Goal: Task Accomplishment & Management: Manage account settings

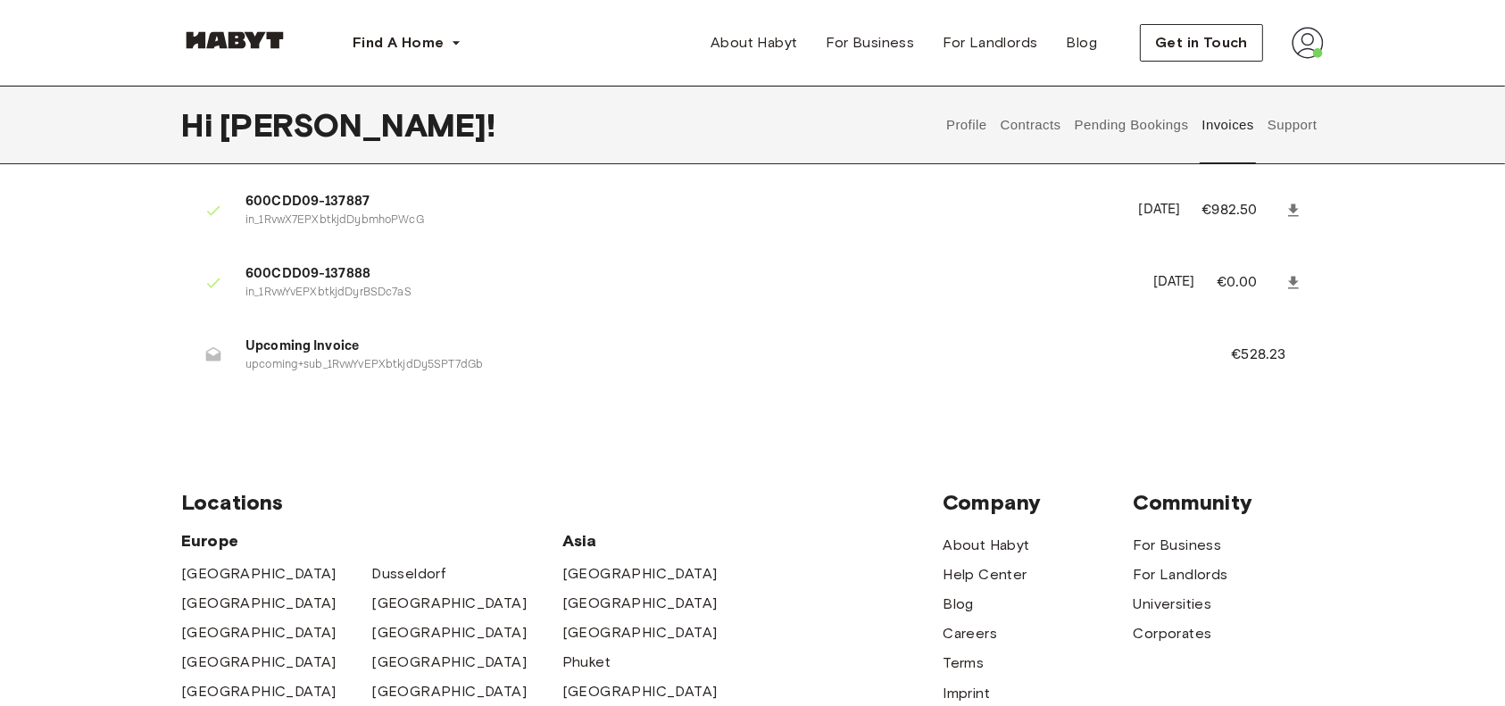
scroll to position [105, 0]
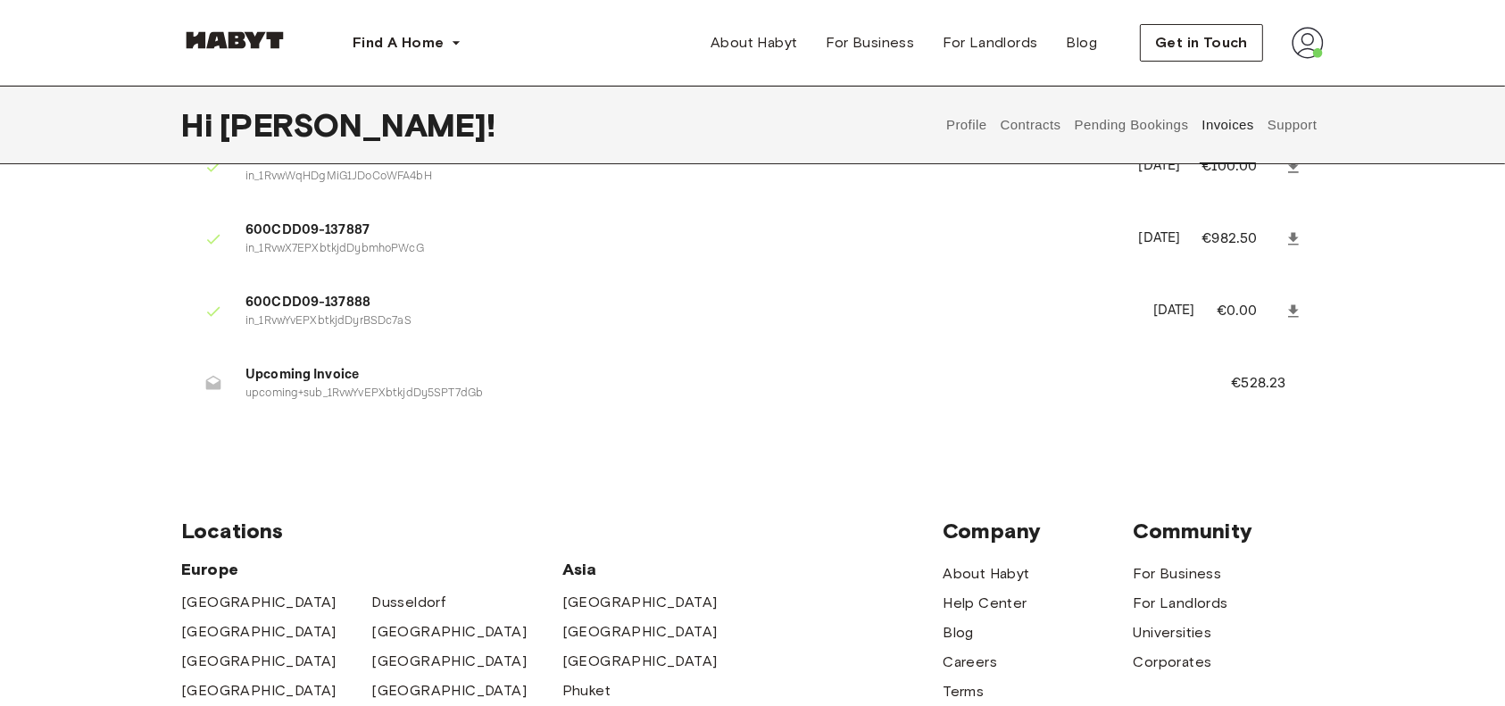
click at [1157, 129] on button "Pending Bookings" at bounding box center [1131, 125] width 119 height 79
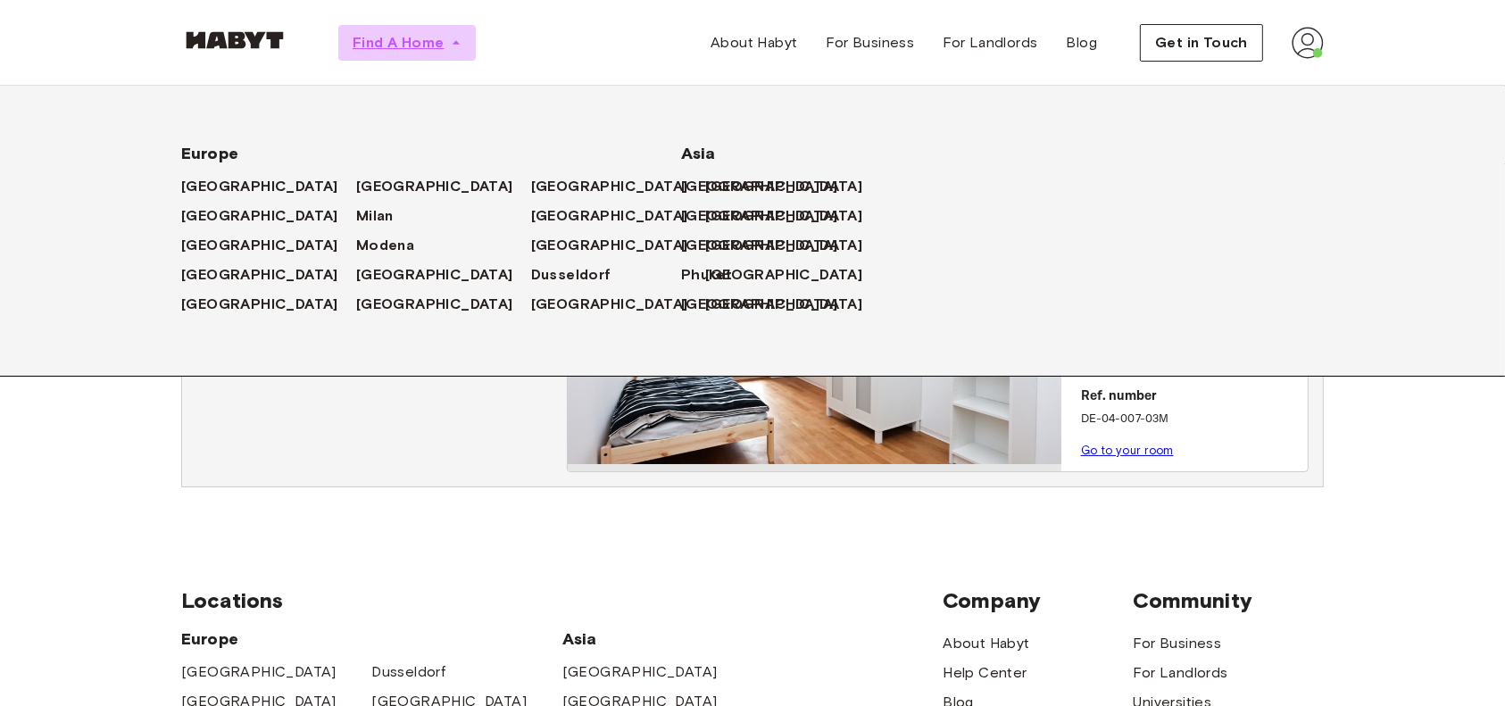
click at [454, 38] on icon "button" at bounding box center [456, 43] width 18 height 18
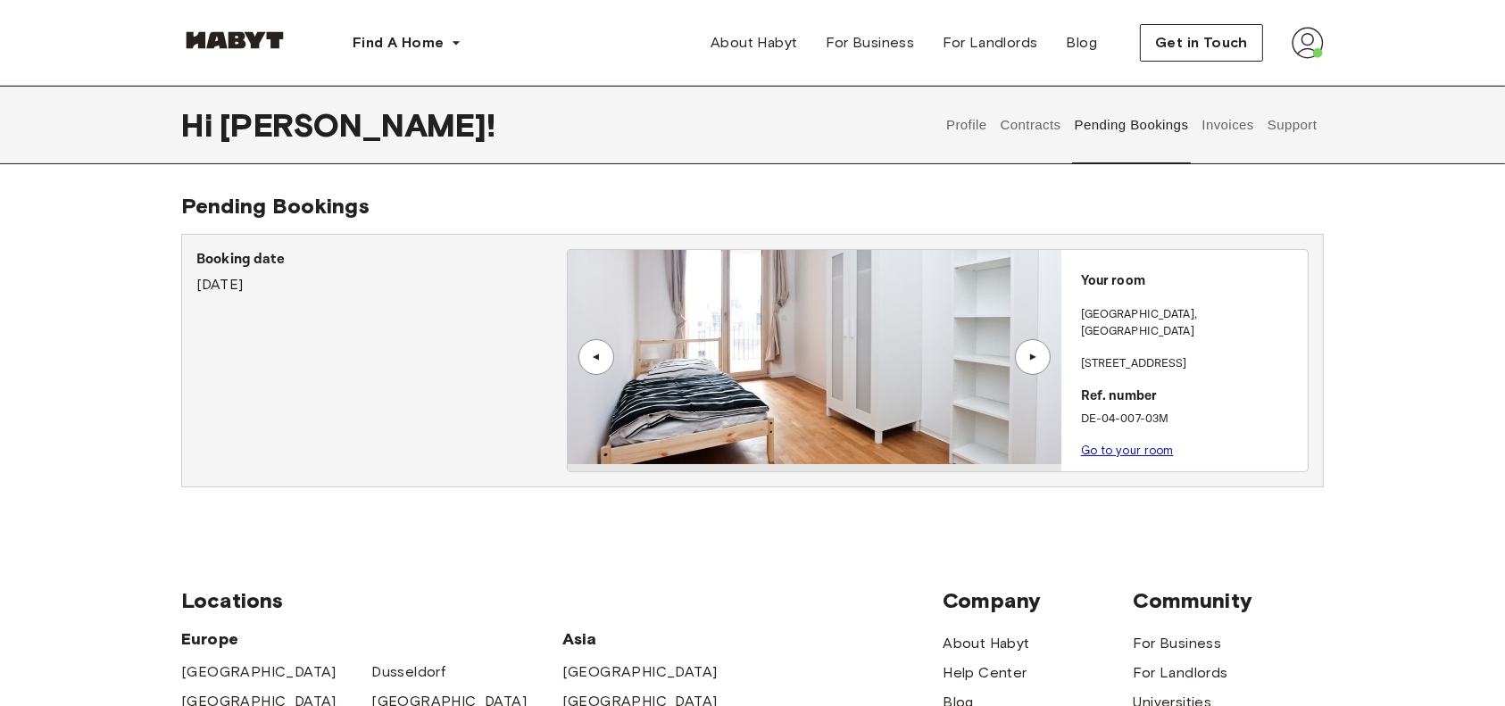
click at [981, 137] on button "Profile" at bounding box center [968, 125] width 46 height 79
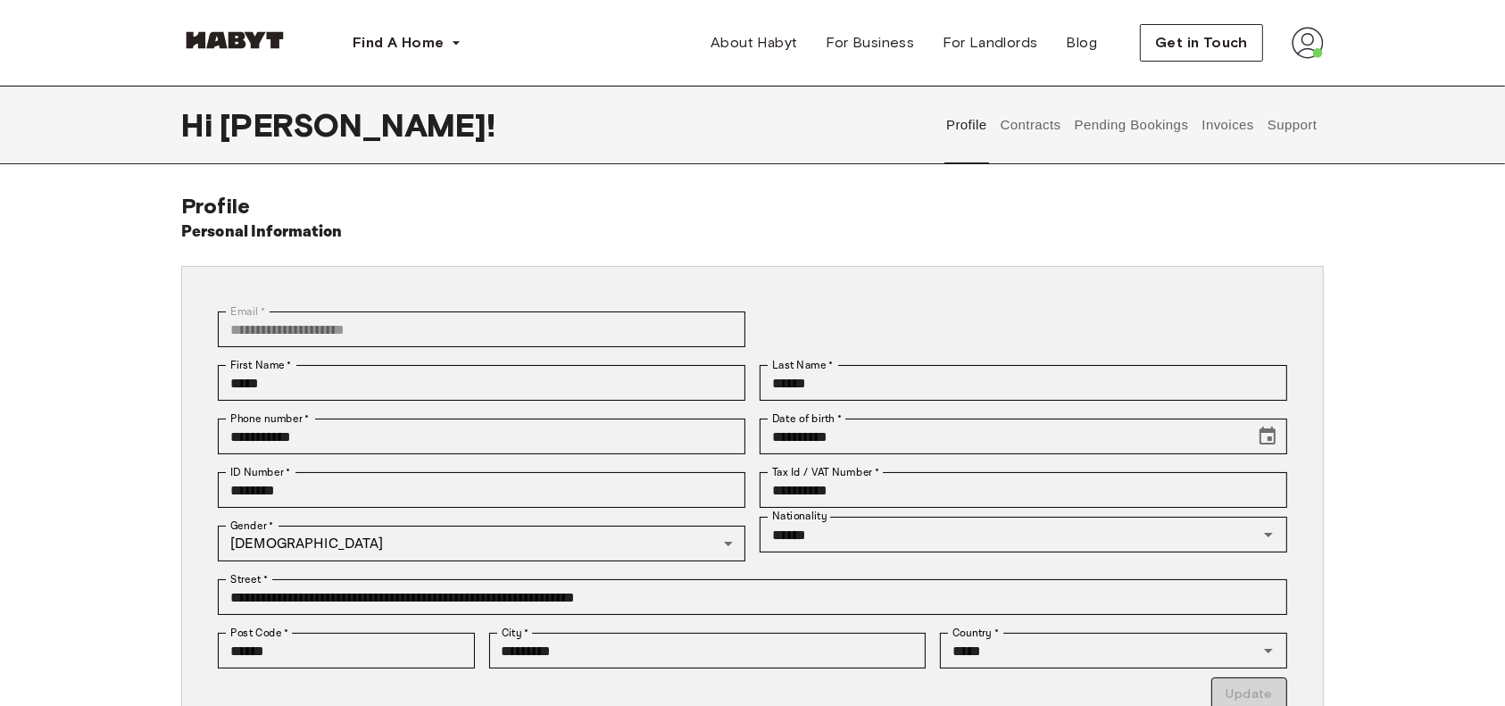
click at [1174, 119] on button "Pending Bookings" at bounding box center [1131, 125] width 119 height 79
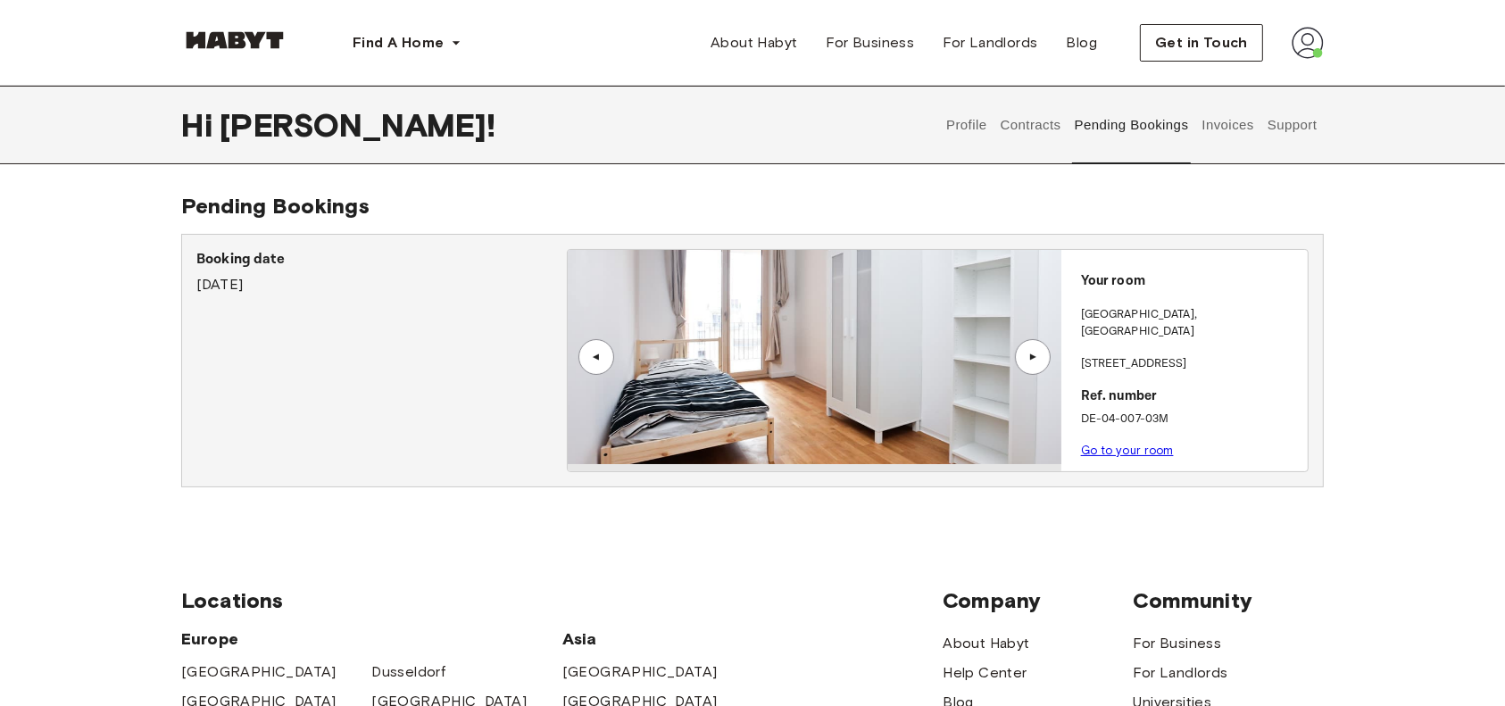
click at [1428, 276] on div "Pending Bookings Booking date August 13th, 2025 ▲ ▲ Your room FRANKFURT , Osten…" at bounding box center [752, 354] width 1505 height 323
click at [1235, 139] on button "Invoices" at bounding box center [1228, 125] width 56 height 79
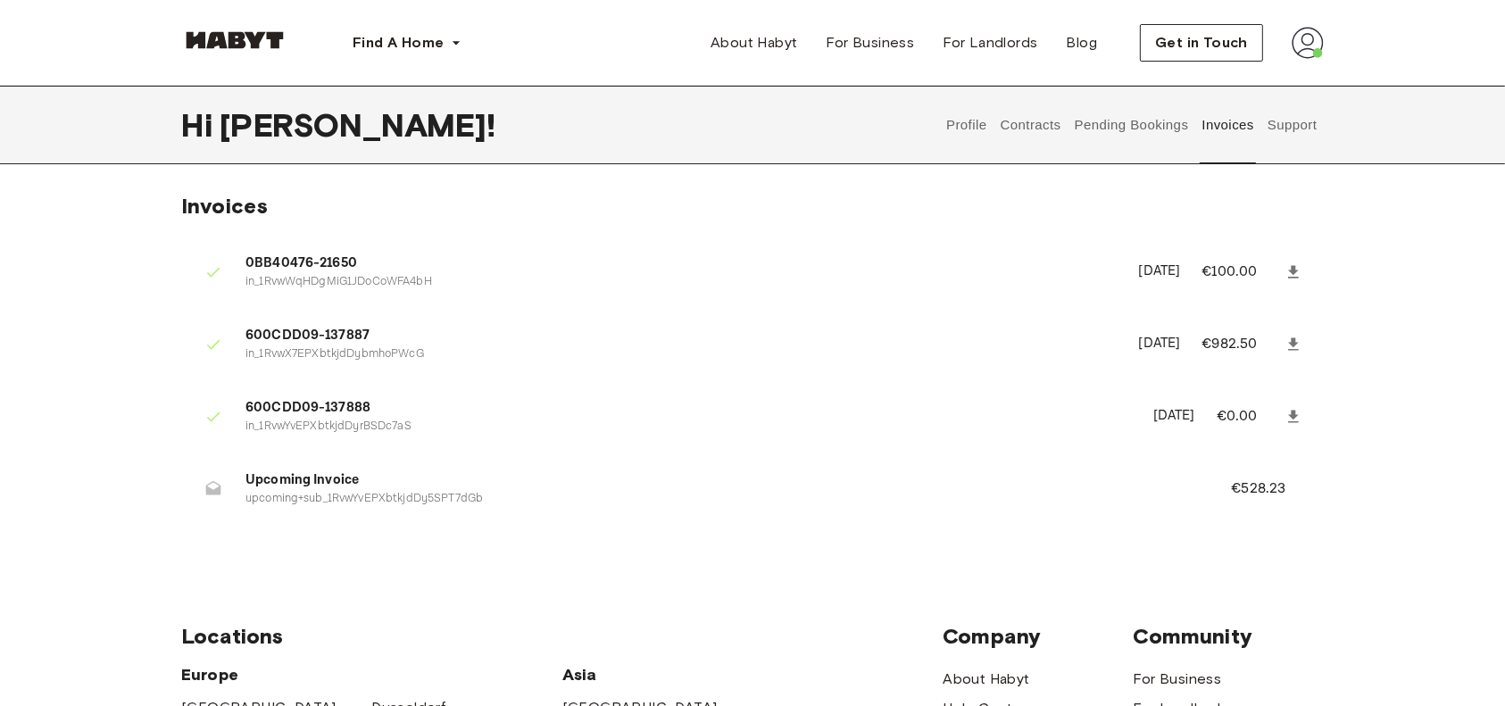
click at [1138, 111] on button "Pending Bookings" at bounding box center [1131, 125] width 119 height 79
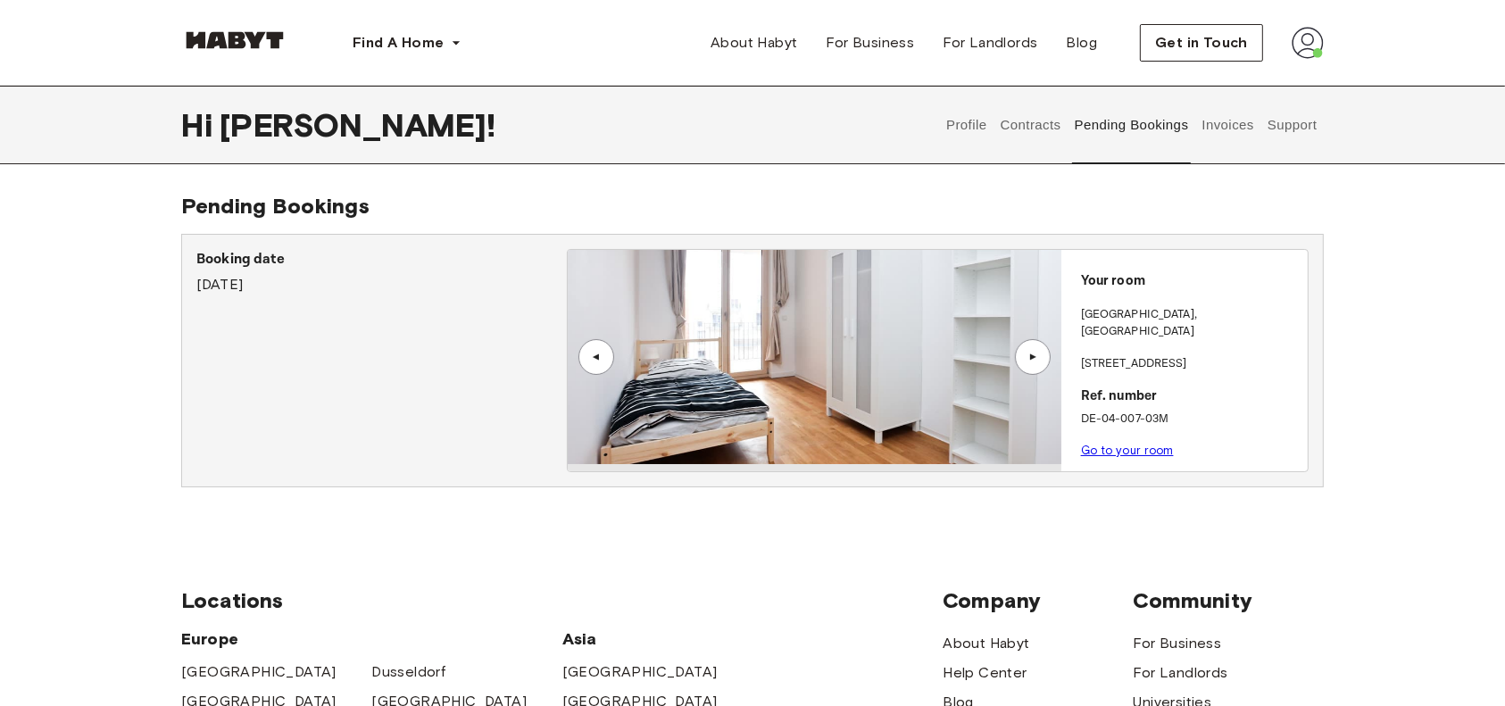
click at [1202, 112] on button "Invoices" at bounding box center [1228, 125] width 56 height 79
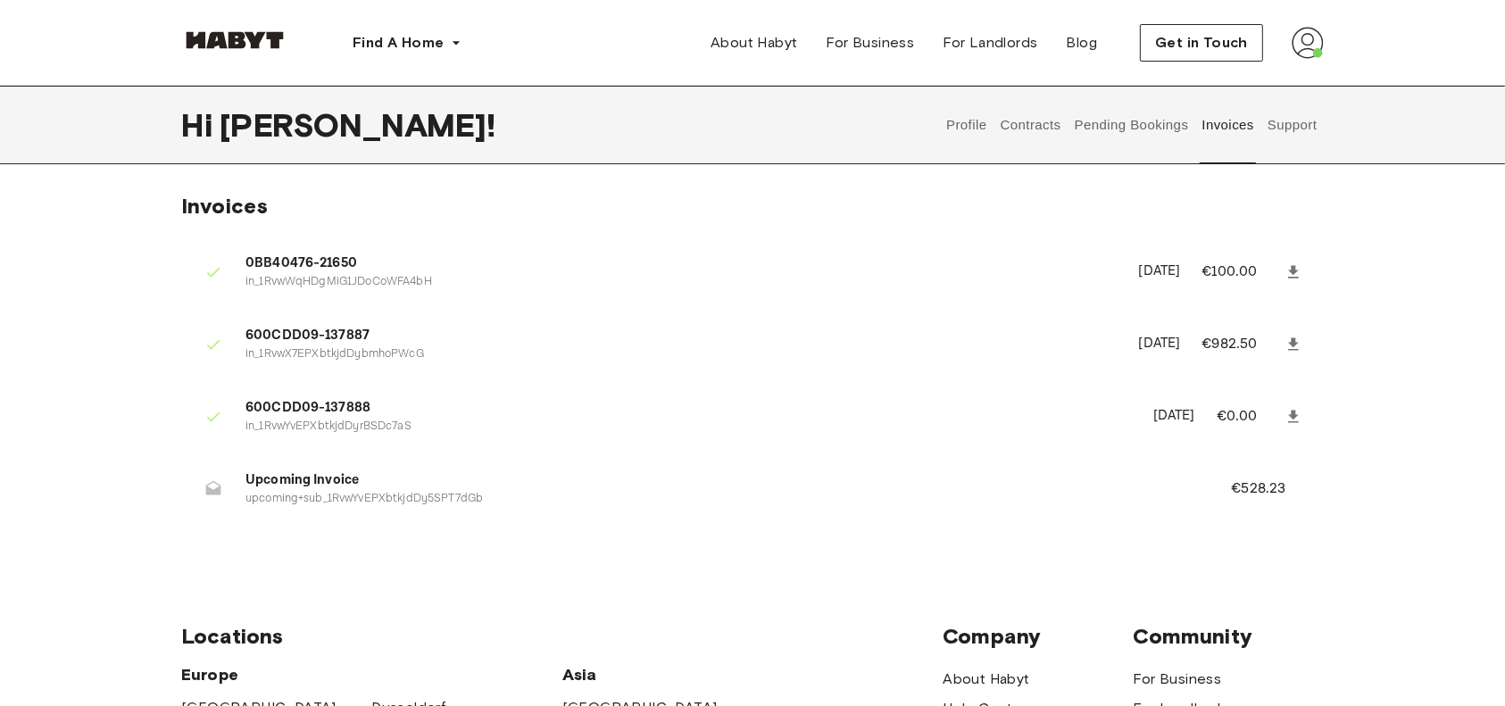
click at [1321, 50] on img at bounding box center [1308, 43] width 32 height 32
click at [277, 133] on span "Rohan !" at bounding box center [358, 125] width 276 height 38
click at [1008, 122] on button "Contracts" at bounding box center [1030, 125] width 65 height 79
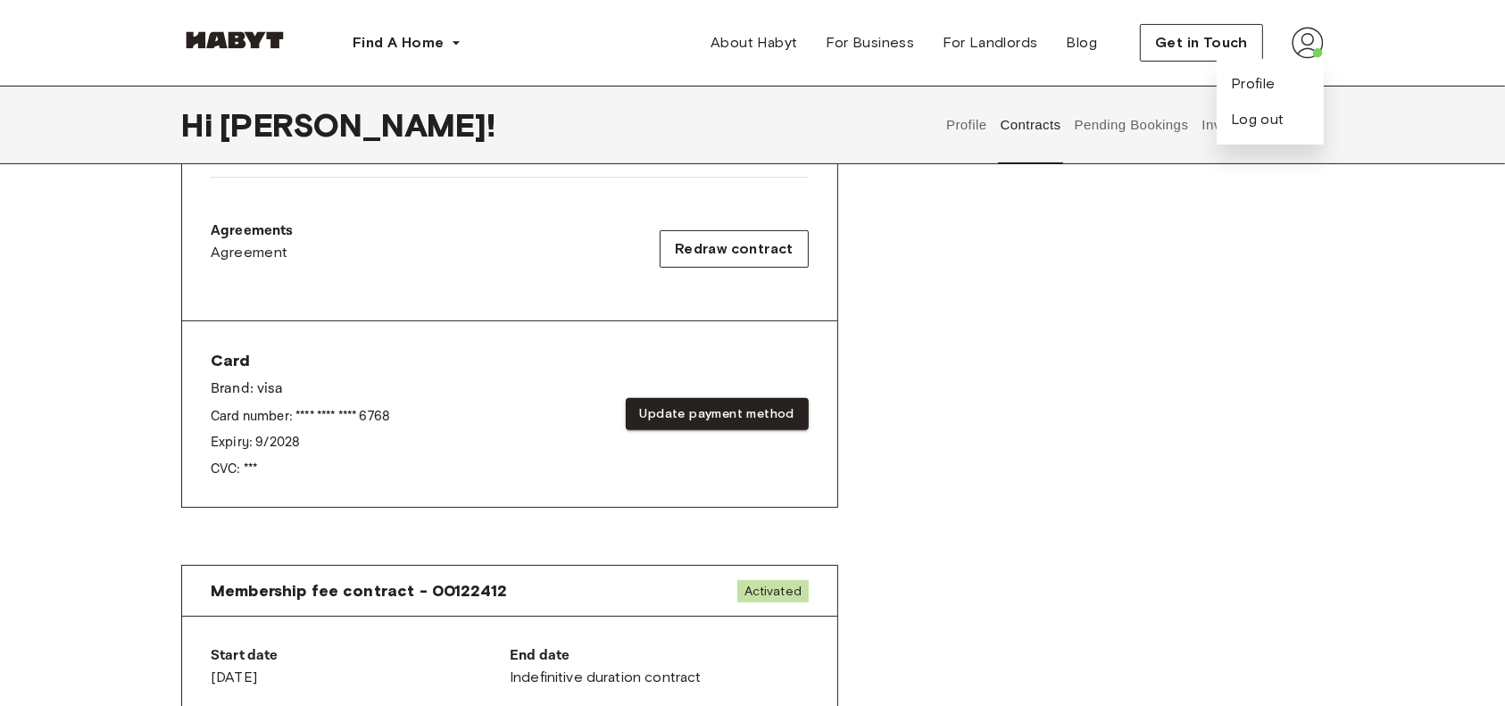
scroll to position [552, 0]
click at [1038, 125] on button "Contracts" at bounding box center [1030, 125] width 65 height 79
click at [1136, 132] on button "Pending Bookings" at bounding box center [1131, 125] width 119 height 79
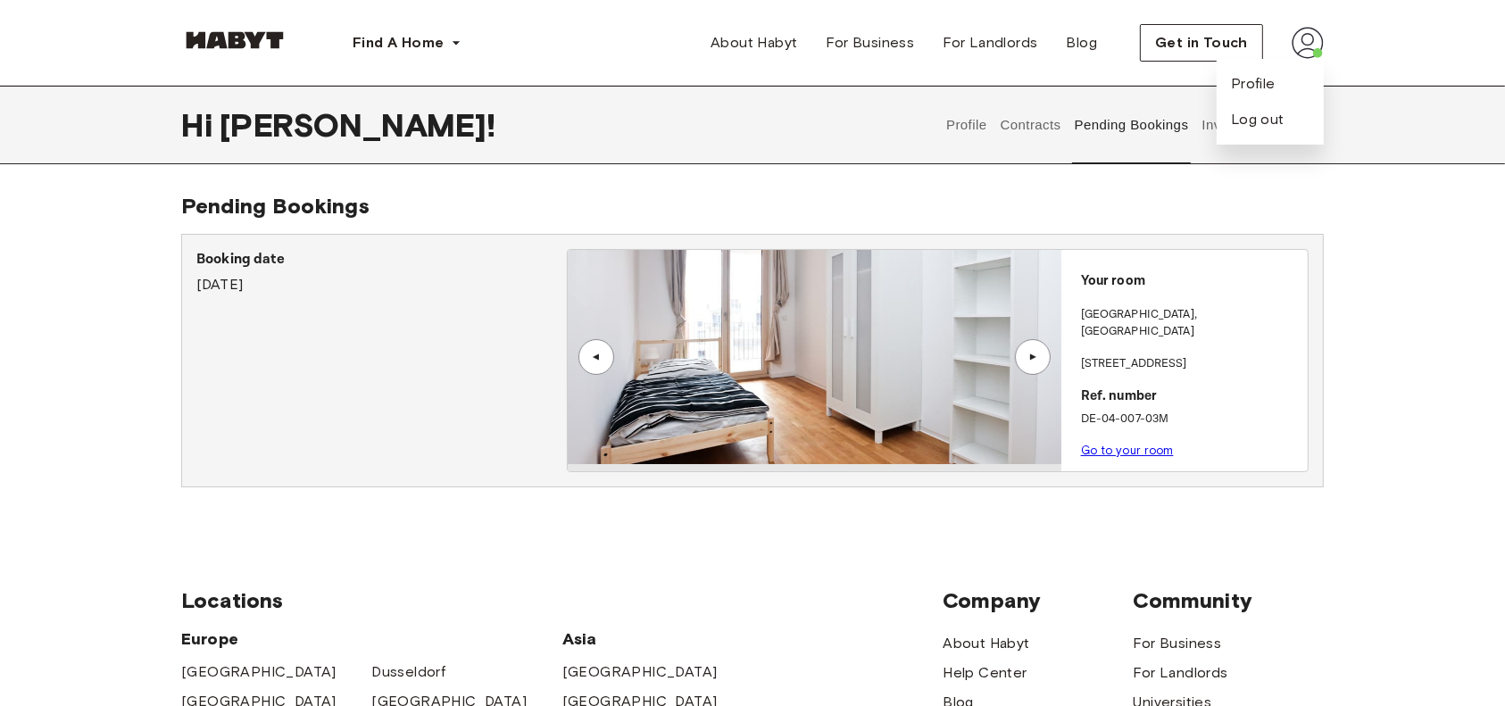
click at [1318, 46] on img at bounding box center [1308, 43] width 32 height 32
click at [1238, 132] on button "Invoices" at bounding box center [1228, 125] width 56 height 79
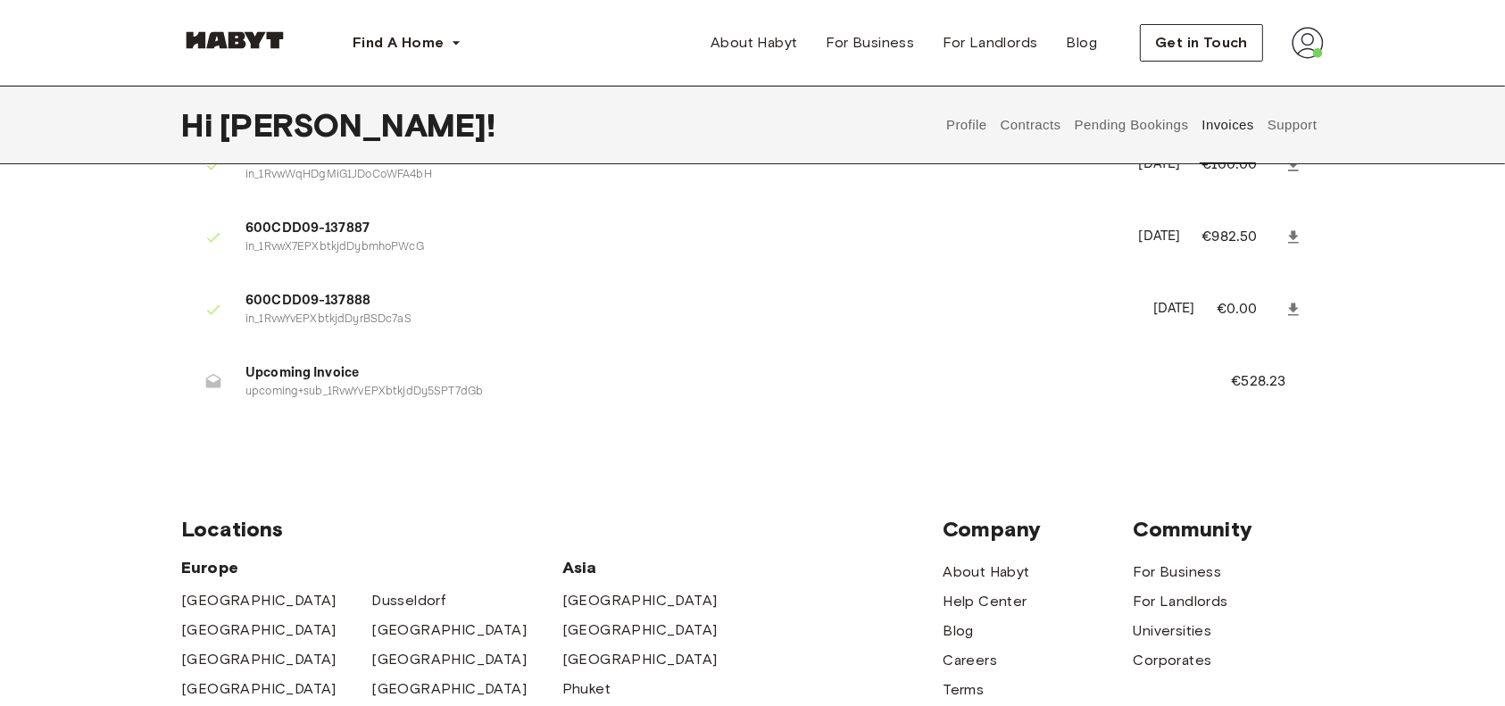
scroll to position [108, 0]
click at [221, 228] on icon at bounding box center [213, 237] width 18 height 18
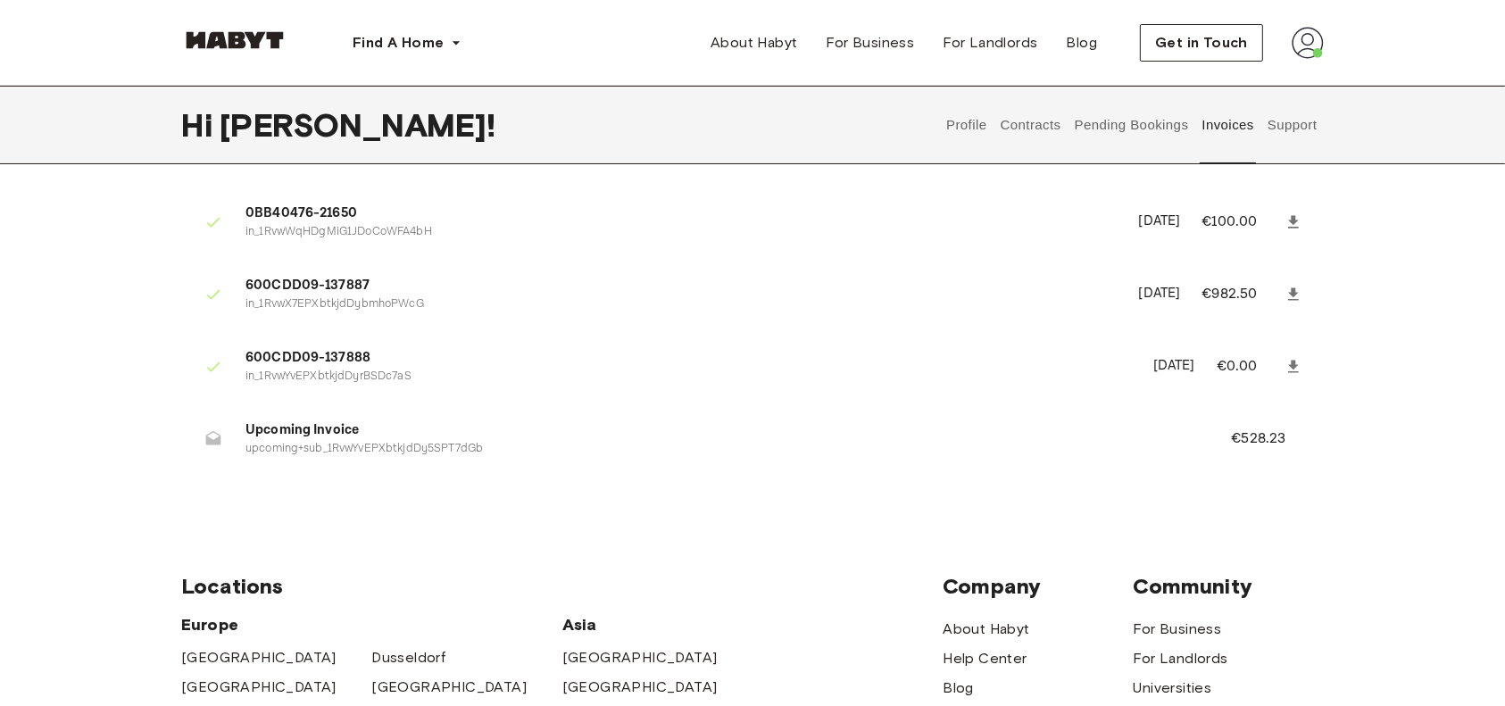
scroll to position [0, 0]
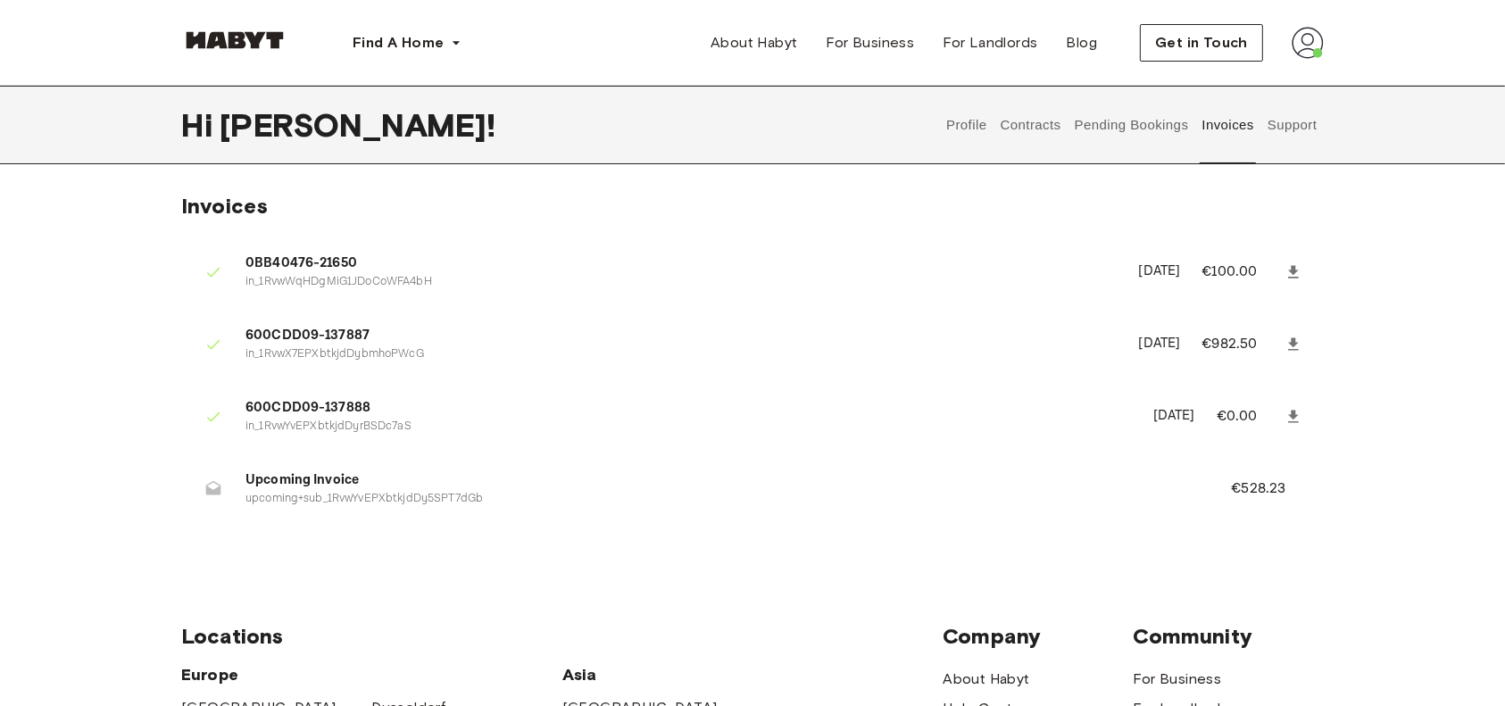
click at [213, 497] on icon at bounding box center [213, 489] width 18 height 18
click at [461, 494] on p "upcoming+sub_1RvwYvEPXbtkjdDy5SPT7dGb" at bounding box center [717, 499] width 943 height 17
click at [216, 487] on icon at bounding box center [213, 489] width 18 height 18
click at [1132, 129] on button "Pending Bookings" at bounding box center [1131, 125] width 119 height 79
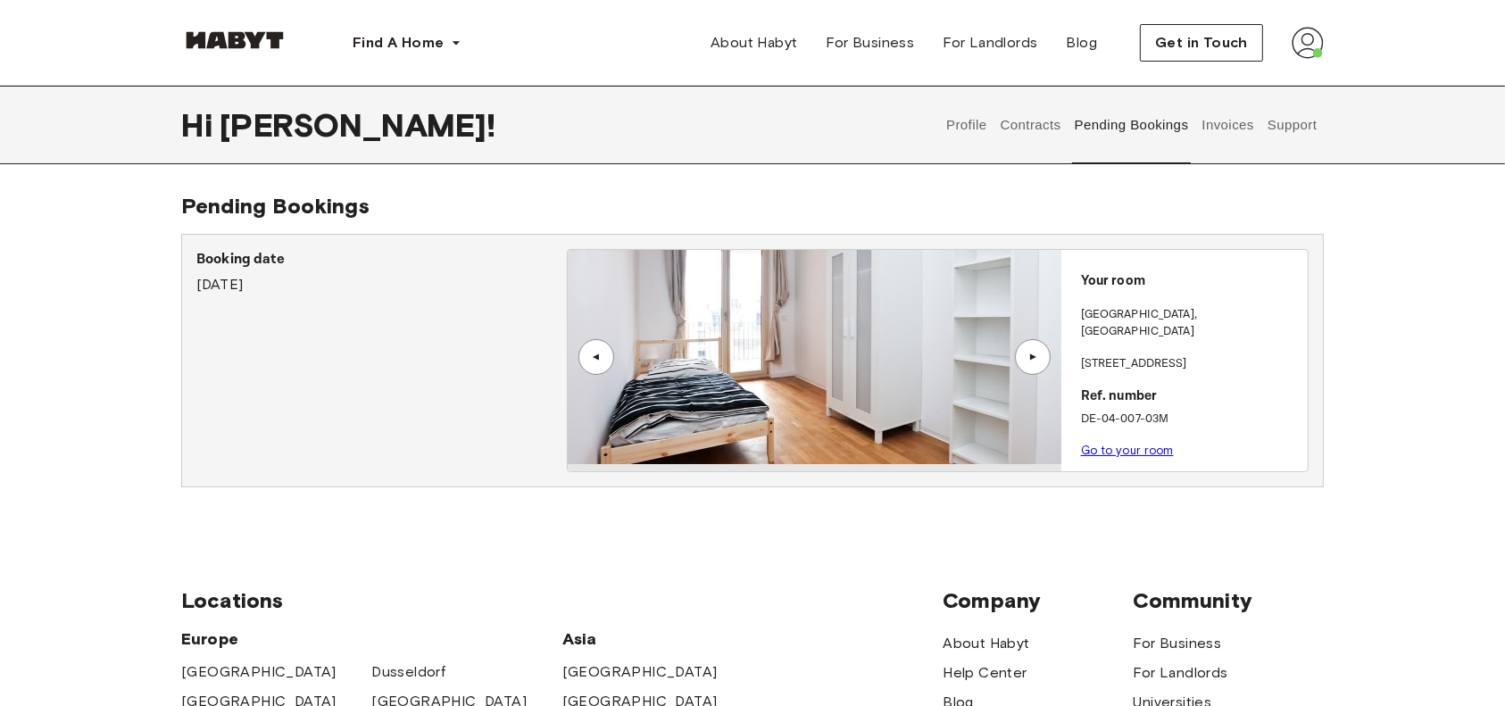
click at [963, 120] on button "Profile" at bounding box center [968, 125] width 46 height 79
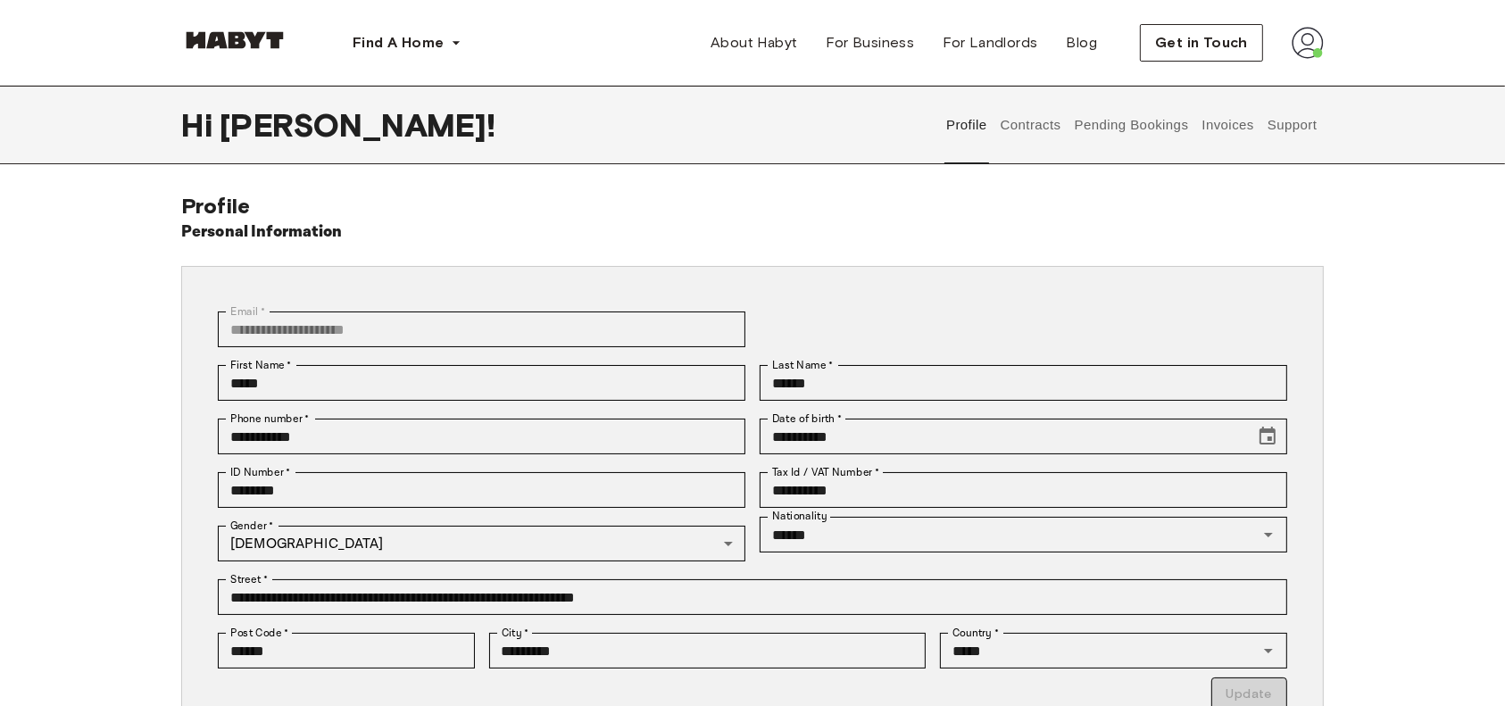
click at [1251, 136] on button "Invoices" at bounding box center [1228, 125] width 56 height 79
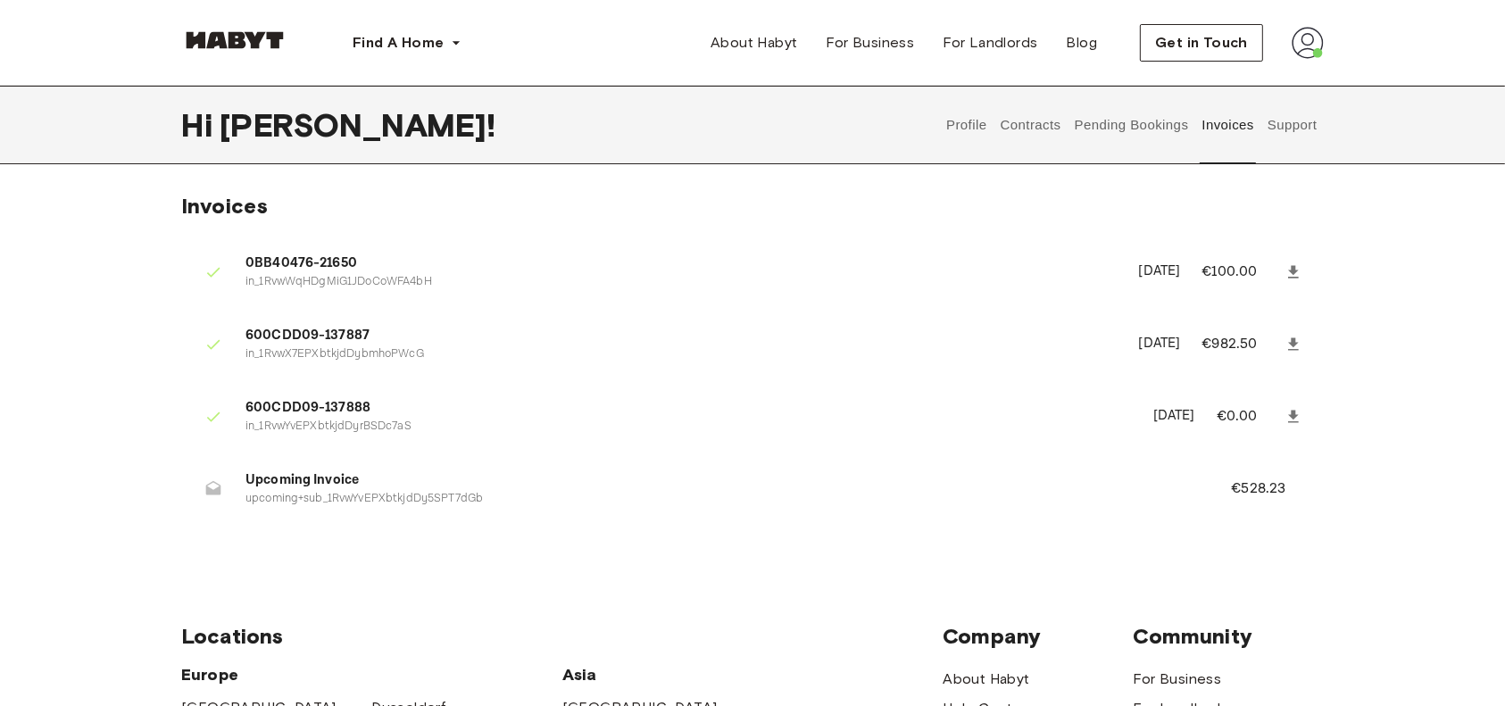
click at [1315, 46] on img at bounding box center [1308, 43] width 32 height 32
click at [1250, 88] on span "Profile" at bounding box center [1253, 83] width 45 height 21
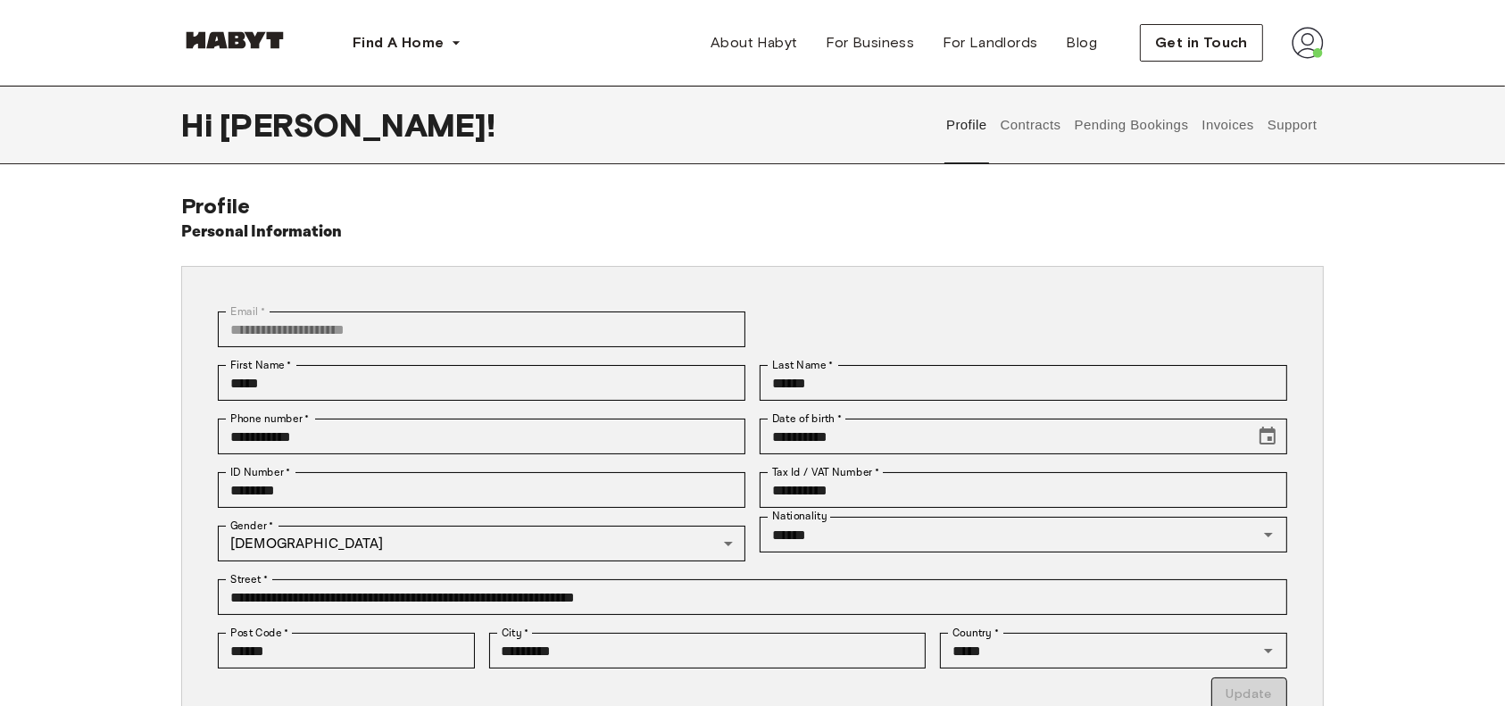
click at [1212, 132] on button "Invoices" at bounding box center [1228, 125] width 56 height 79
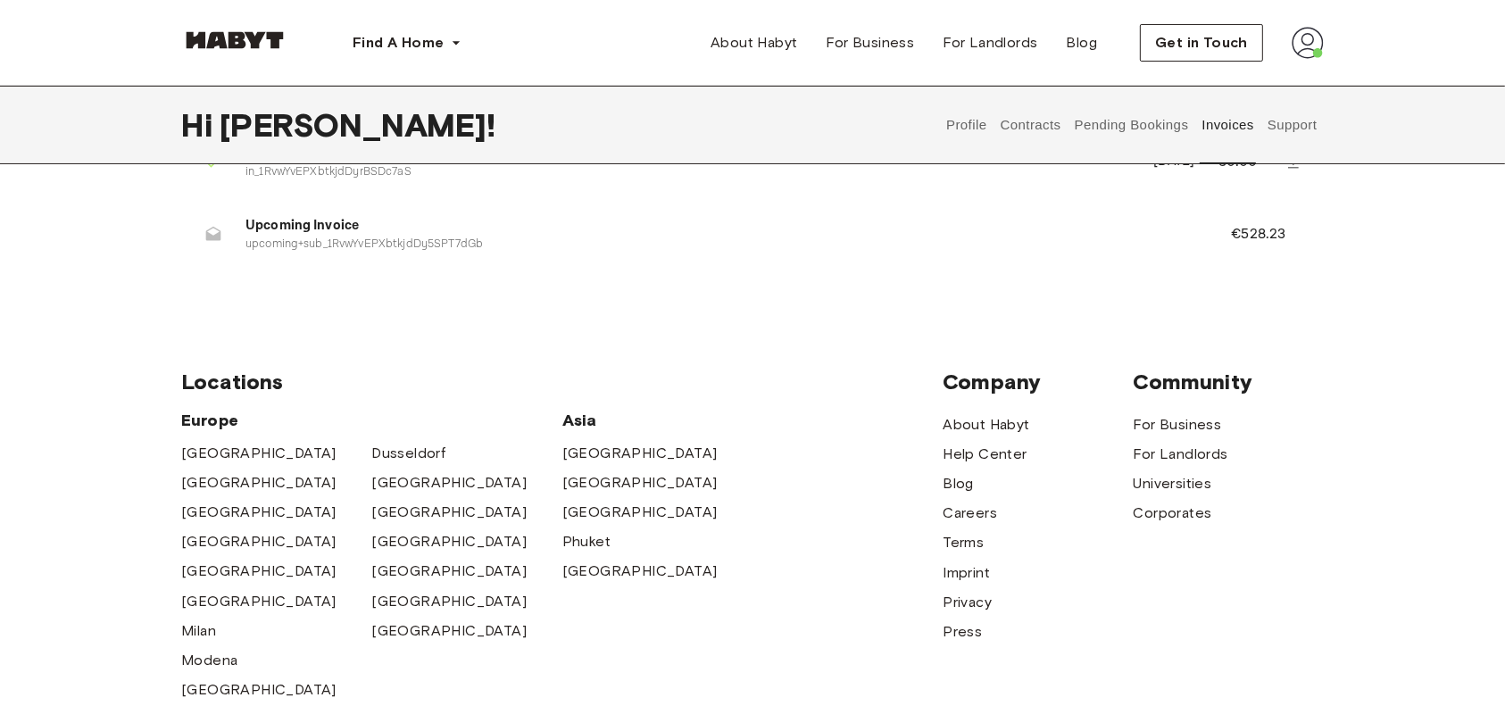
scroll to position [232, 0]
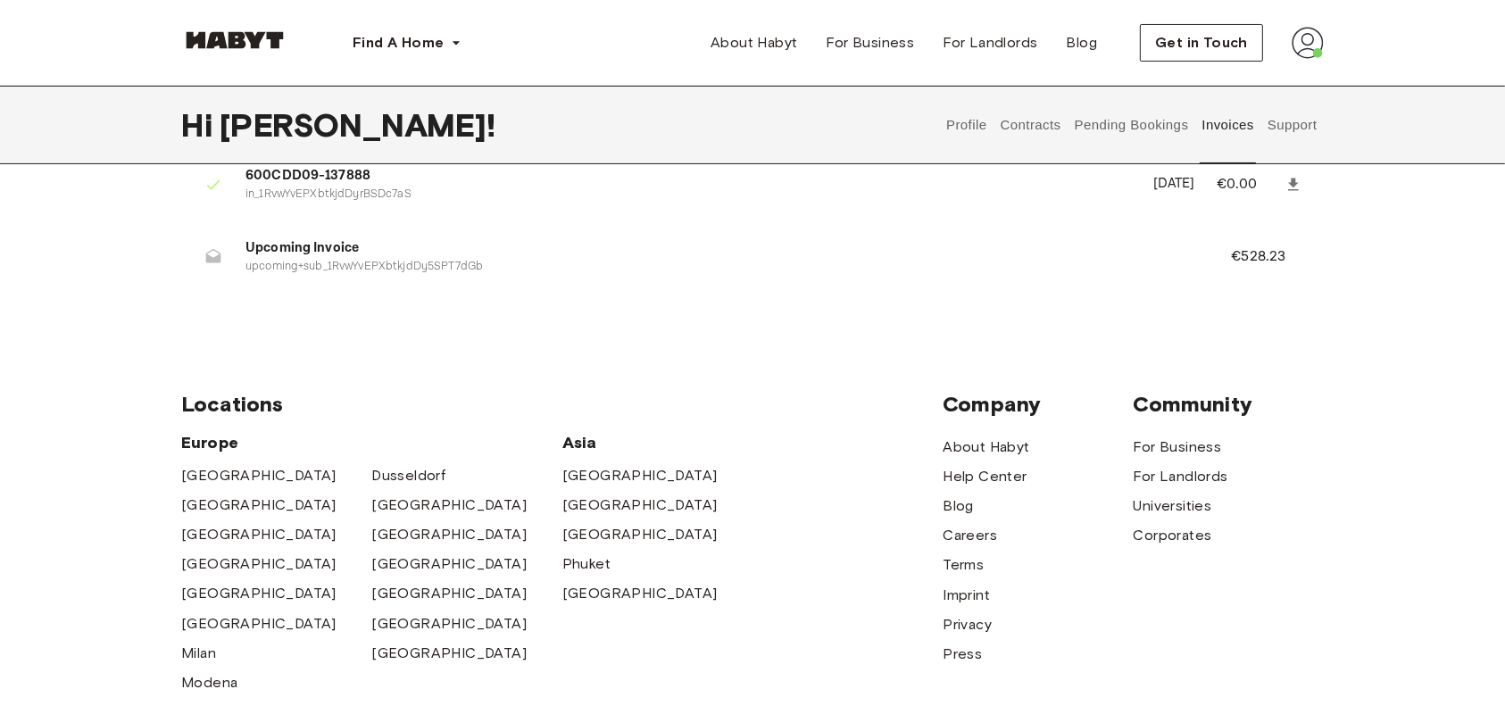
click at [215, 258] on icon at bounding box center [213, 256] width 15 height 14
click at [1246, 265] on p "€528.23" at bounding box center [1270, 256] width 79 height 21
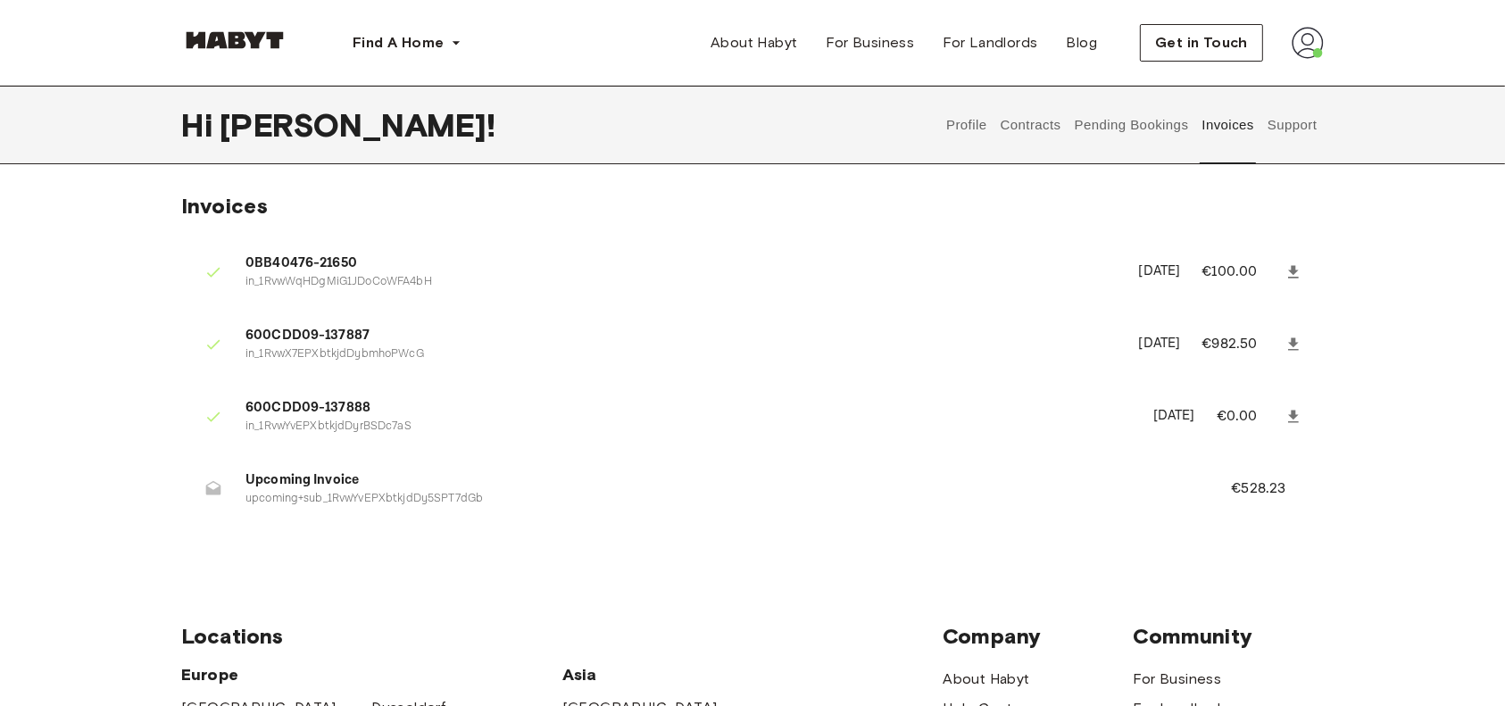
click at [1114, 133] on button "Pending Bookings" at bounding box center [1131, 125] width 119 height 79
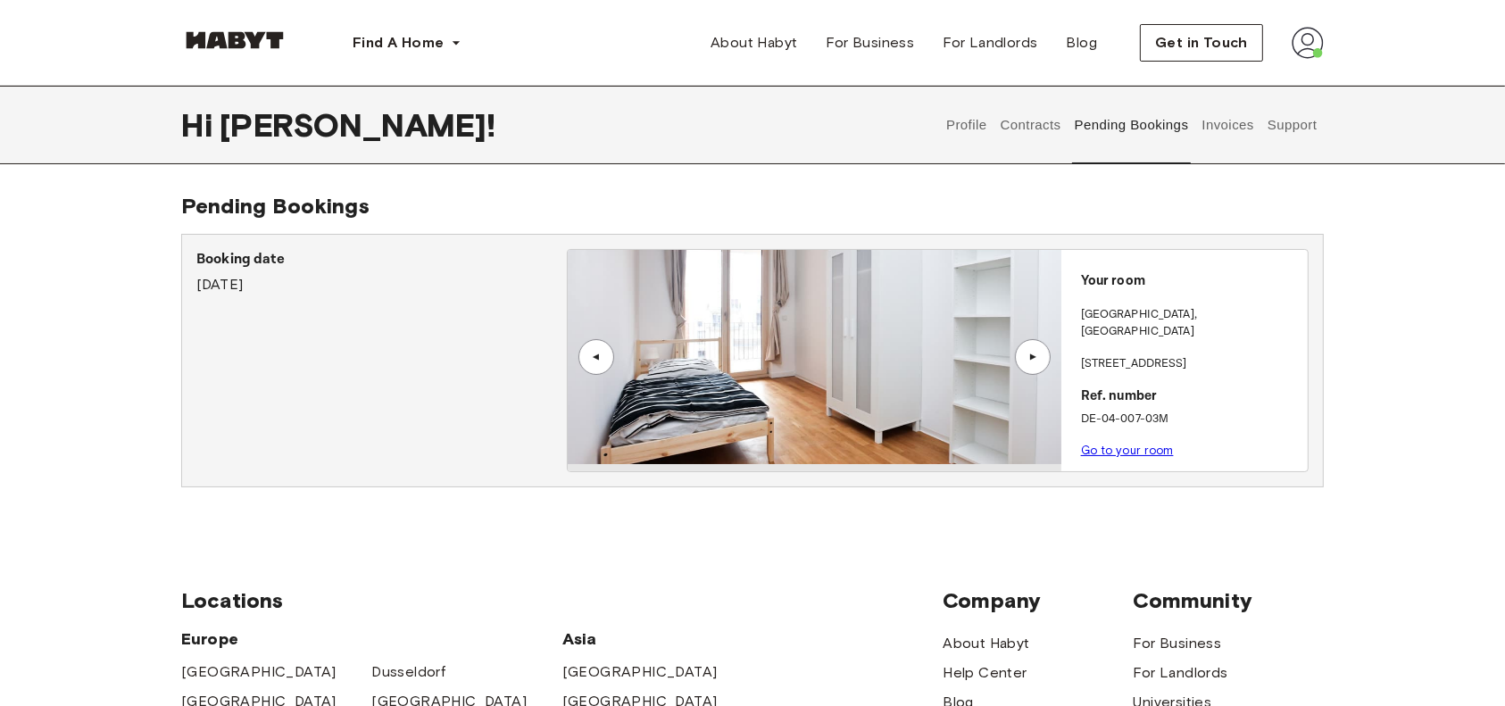
click at [1102, 444] on link "Go to your room" at bounding box center [1127, 450] width 93 height 13
click at [1232, 125] on button "Invoices" at bounding box center [1228, 125] width 56 height 79
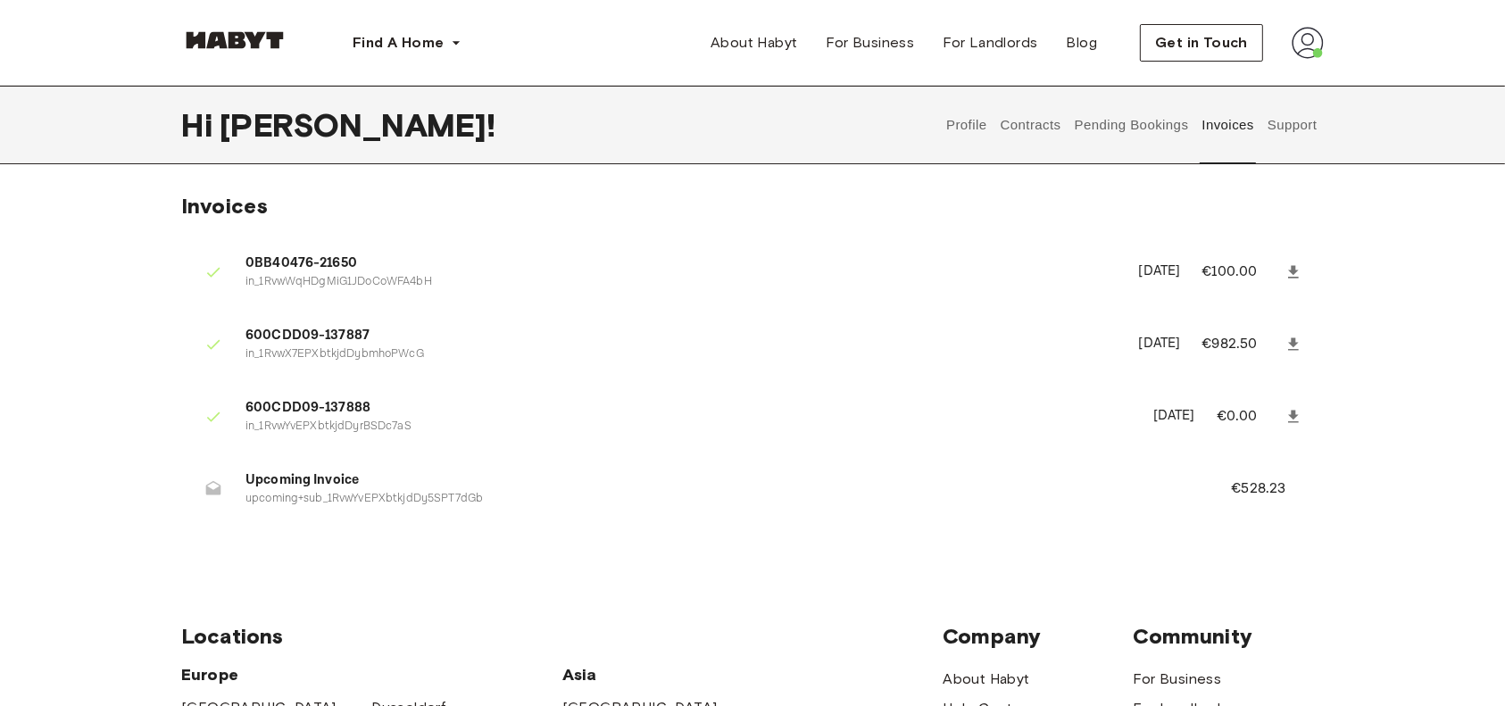
click at [1259, 483] on p "€528.23" at bounding box center [1270, 489] width 79 height 21
click at [1019, 124] on button "Contracts" at bounding box center [1030, 125] width 65 height 79
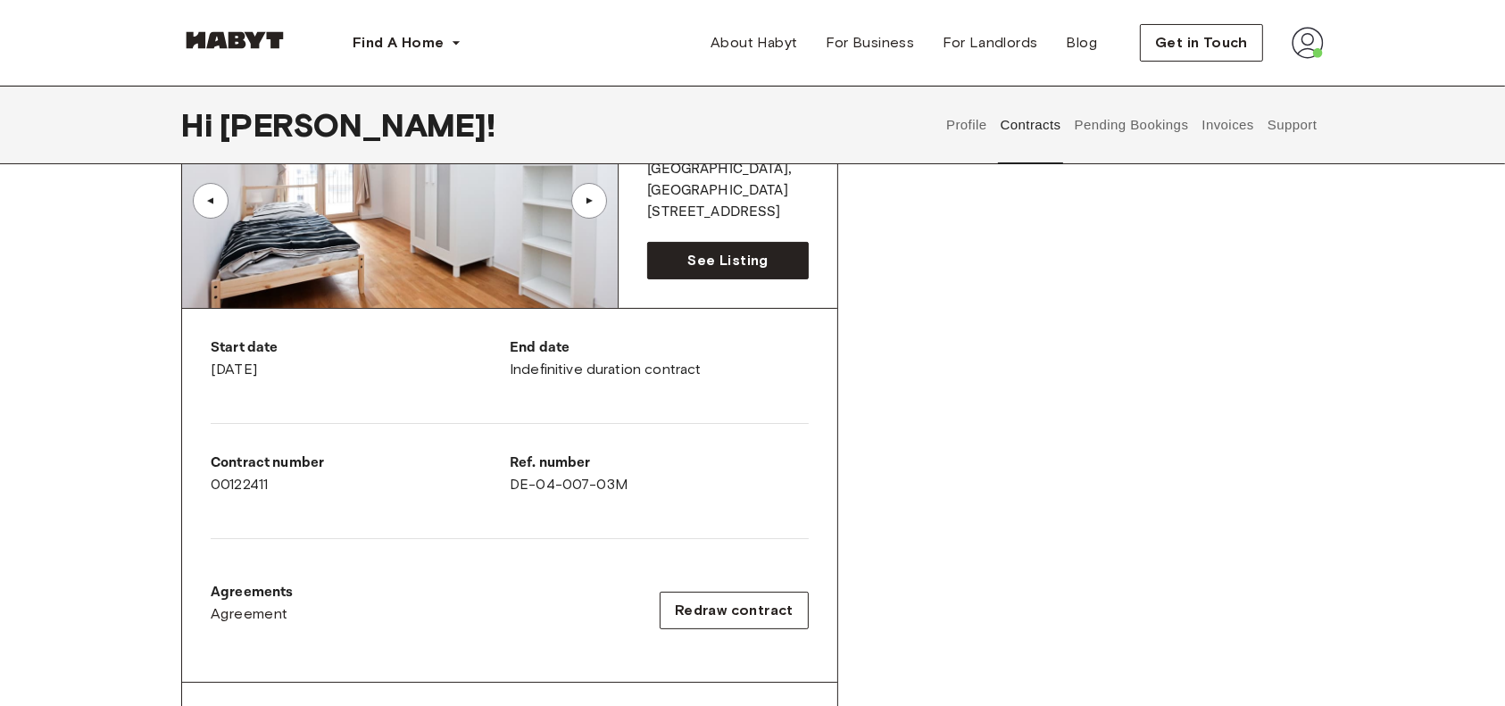
scroll to position [208, 0]
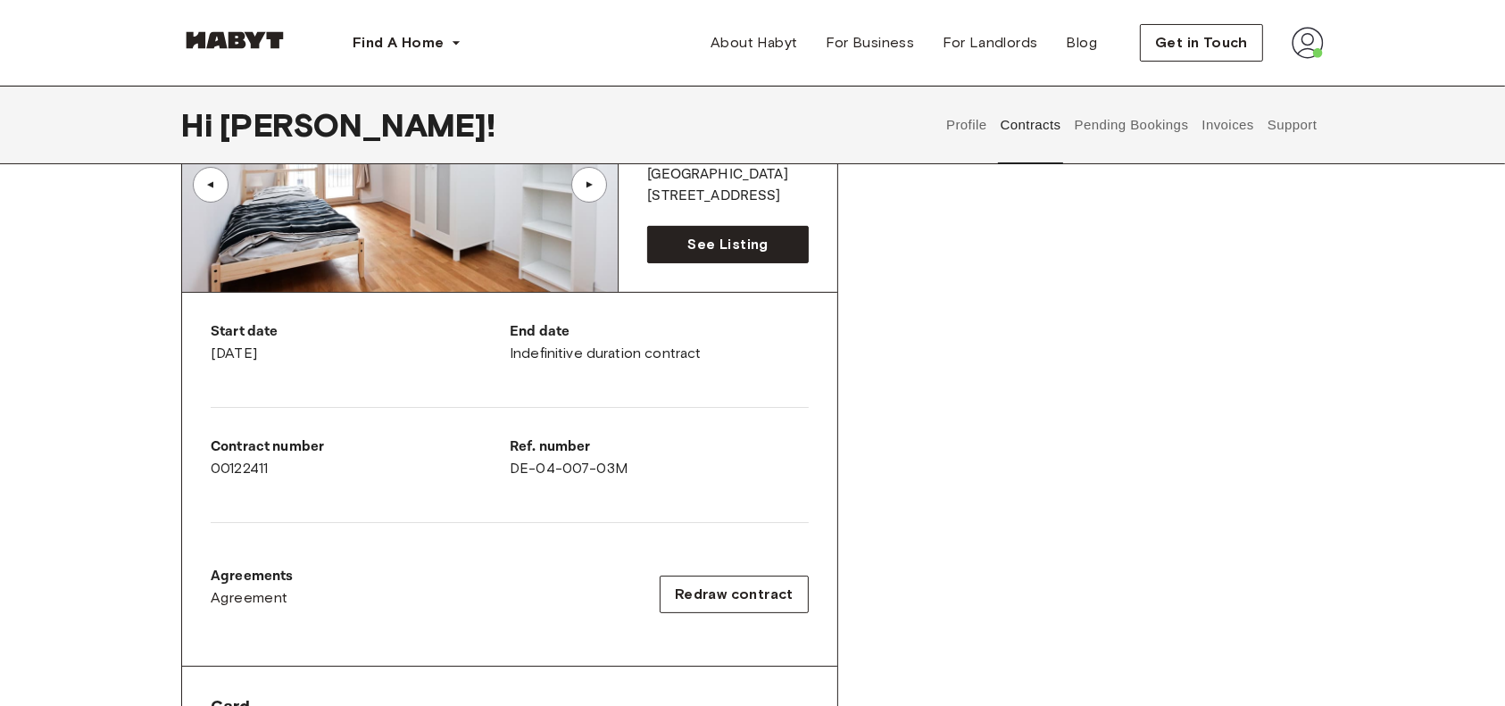
click at [1293, 144] on button "Support" at bounding box center [1292, 125] width 54 height 79
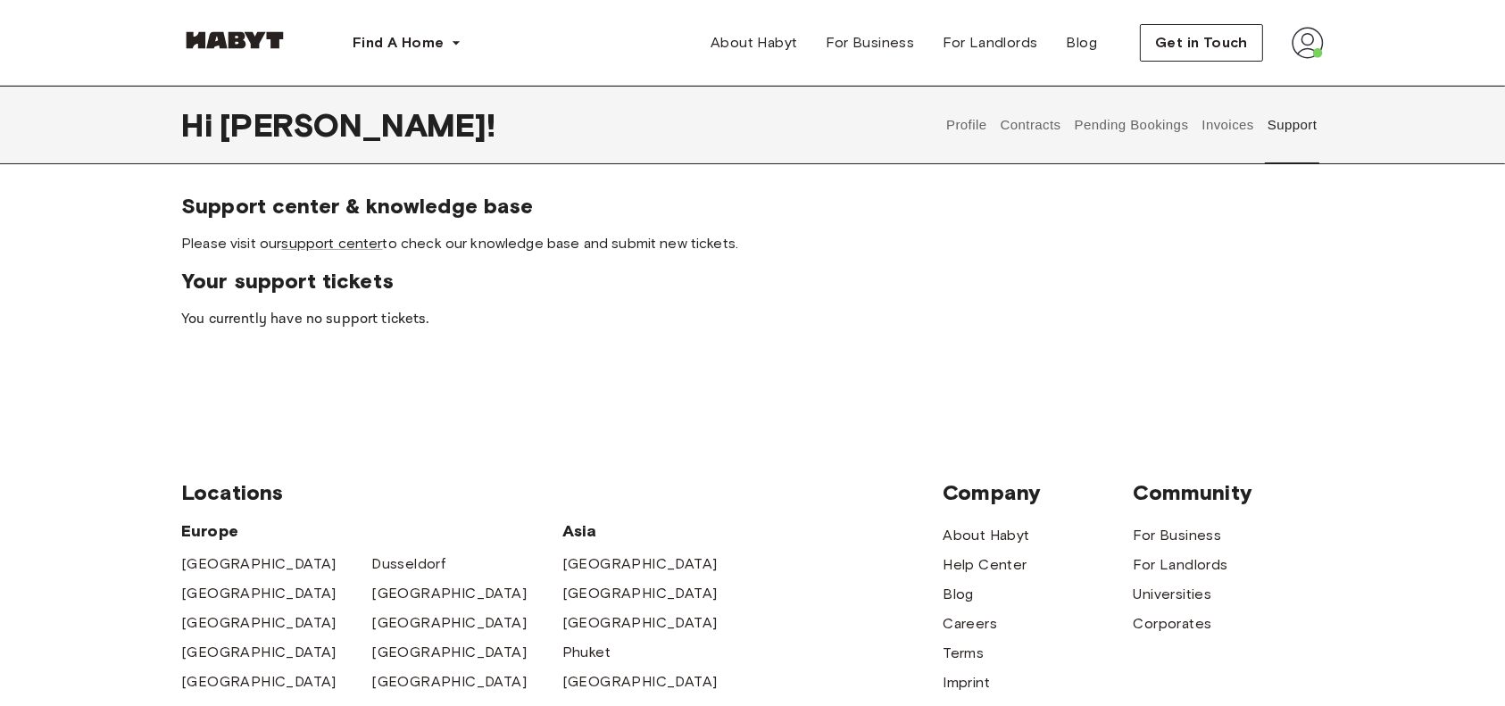
click at [662, 276] on span "Your support tickets" at bounding box center [752, 281] width 1143 height 27
click at [1041, 131] on button "Contracts" at bounding box center [1030, 125] width 65 height 79
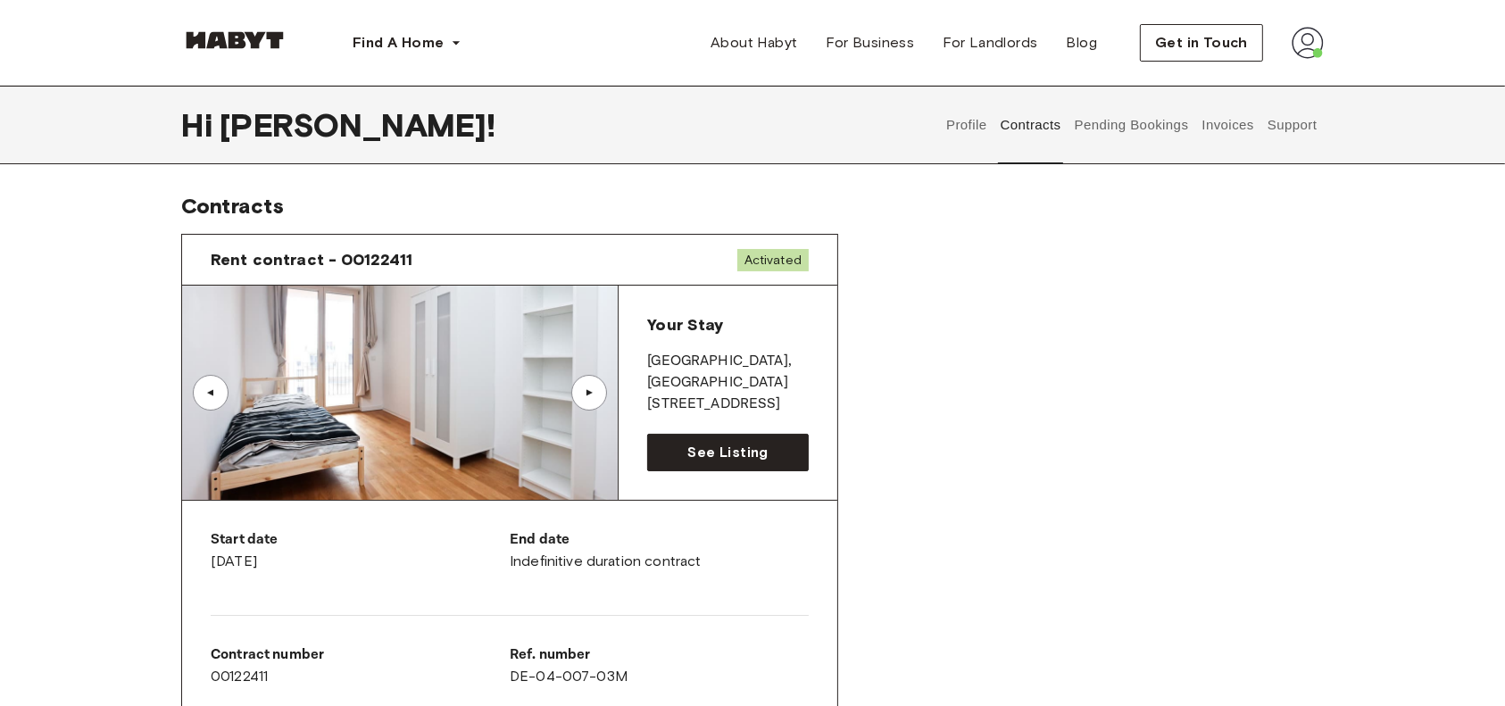
click at [1284, 128] on button "Support" at bounding box center [1292, 125] width 54 height 79
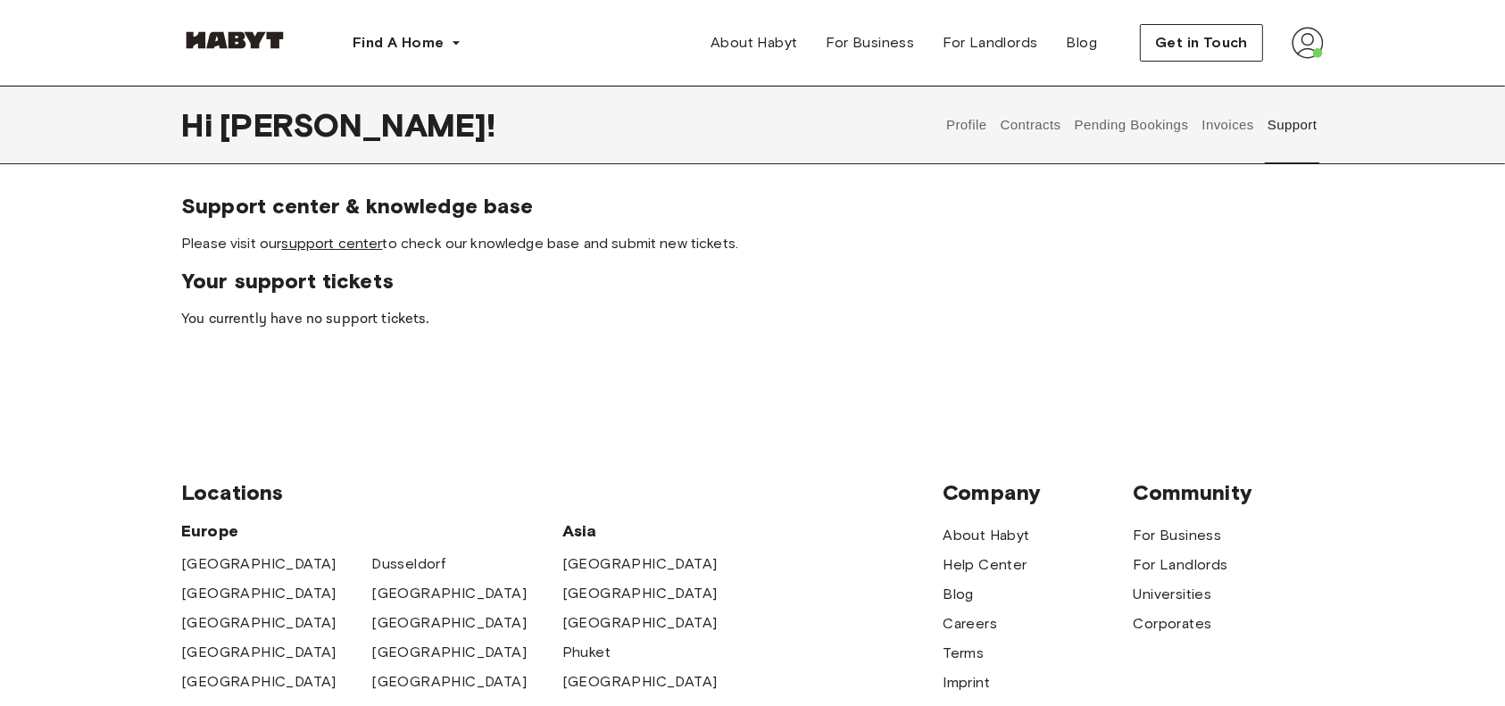
click at [312, 247] on link "support center" at bounding box center [331, 243] width 101 height 17
click at [296, 338] on div "Support center & knowledge base Please visit our support center to check our kn…" at bounding box center [752, 300] width 1505 height 215
click at [1457, 398] on div "Support center & knowledge base Please visit our support center to check our kn…" at bounding box center [752, 300] width 1505 height 215
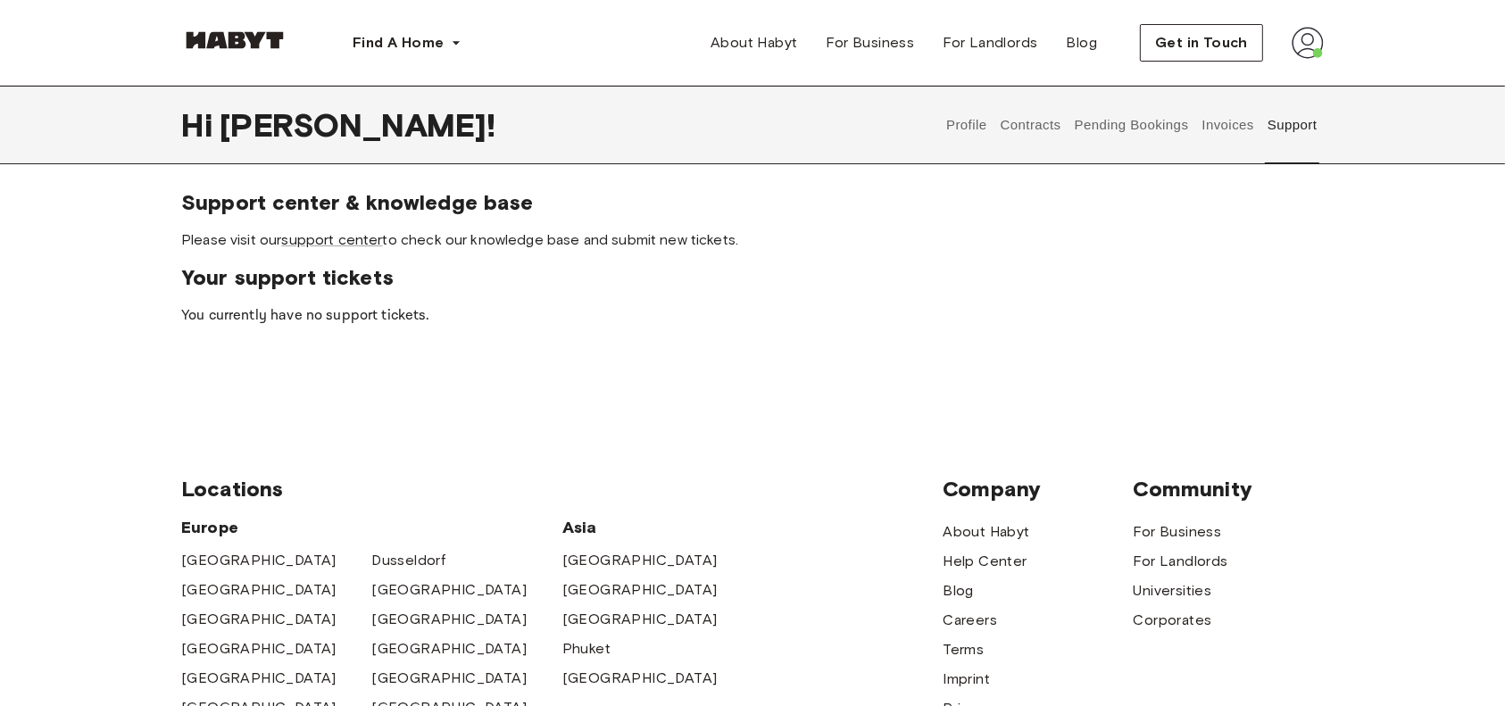
click at [1205, 125] on button "Invoices" at bounding box center [1228, 125] width 56 height 79
